Goal: Check status

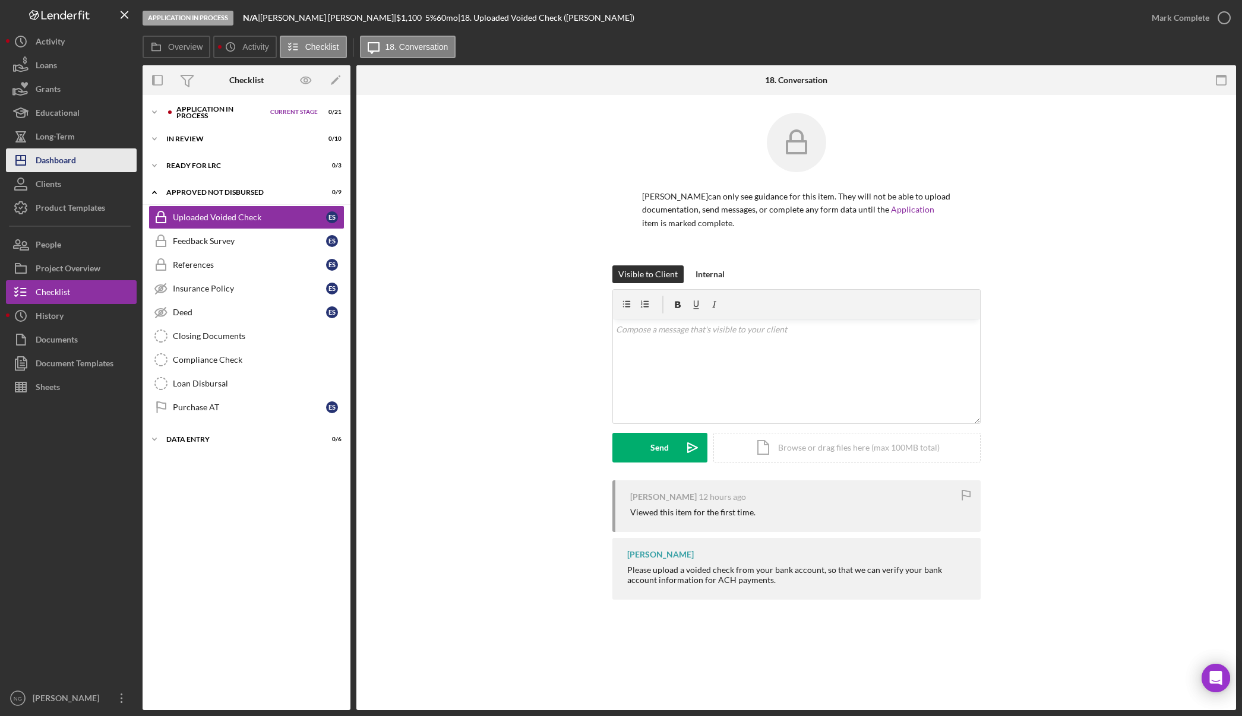
click at [80, 157] on button "Icon/Dashboard Dashboard" at bounding box center [71, 161] width 131 height 24
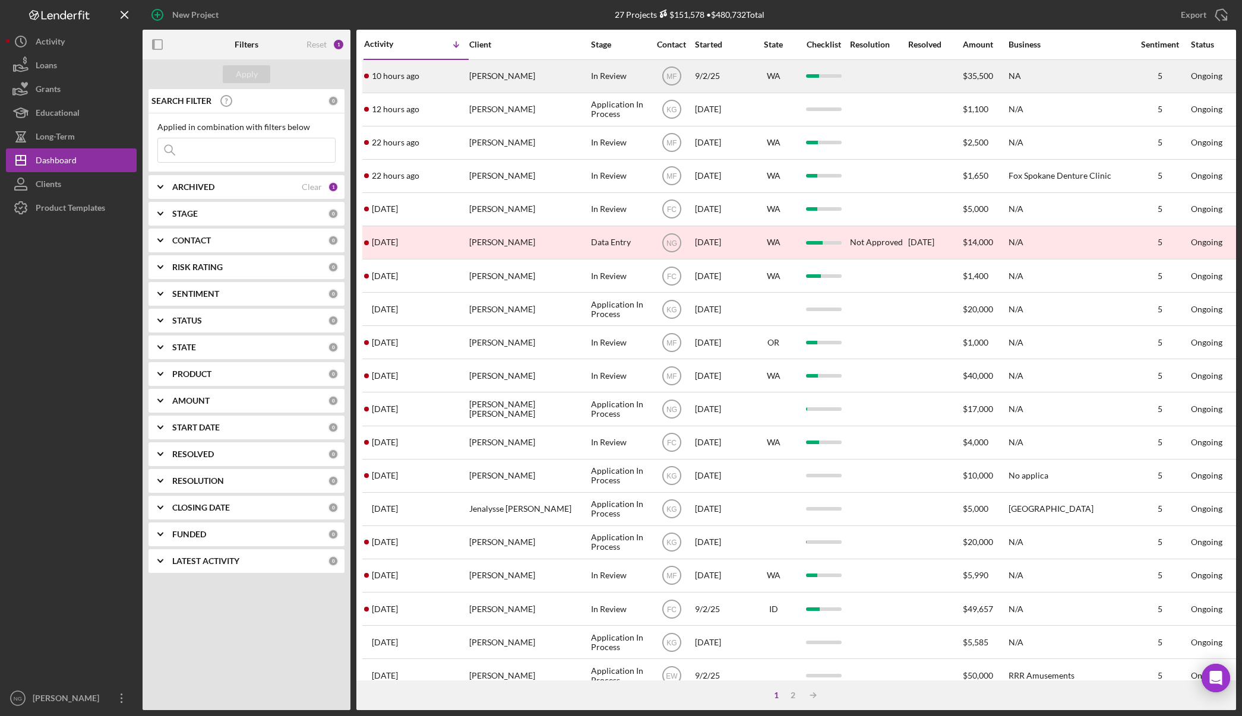
click at [559, 84] on div "[PERSON_NAME]" at bounding box center [528, 76] width 119 height 31
